Goal: Navigation & Orientation: Find specific page/section

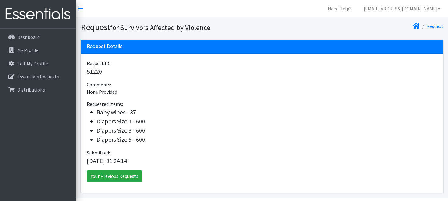
click at [230, 70] on p "51220" at bounding box center [262, 71] width 351 height 9
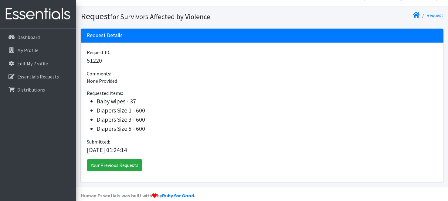
scroll to position [19, 0]
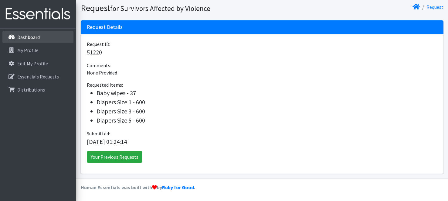
click at [40, 36] on link "Dashboard" at bounding box center [37, 37] width 71 height 12
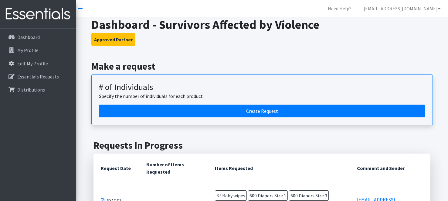
click at [41, 49] on link "My Profile" at bounding box center [37, 50] width 71 height 12
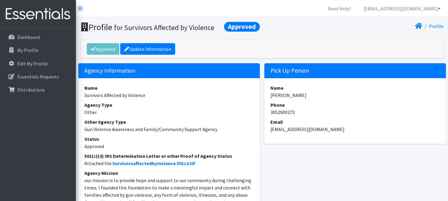
click at [274, 46] on div "Approved Update Information" at bounding box center [262, 48] width 363 height 19
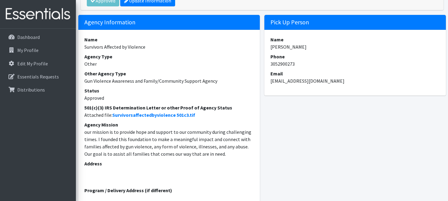
scroll to position [36, 0]
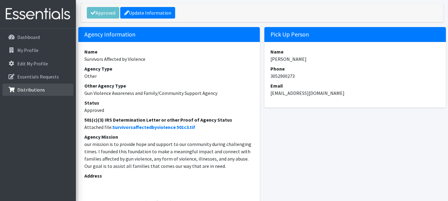
click at [50, 92] on link "Distributions" at bounding box center [37, 90] width 71 height 12
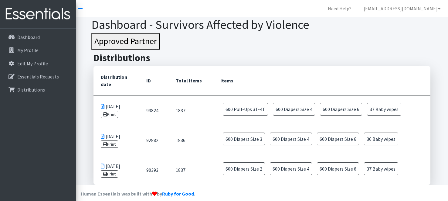
click at [248, 52] on h2 "Distributions" at bounding box center [262, 58] width 337 height 12
